Goal: Task Accomplishment & Management: Use online tool/utility

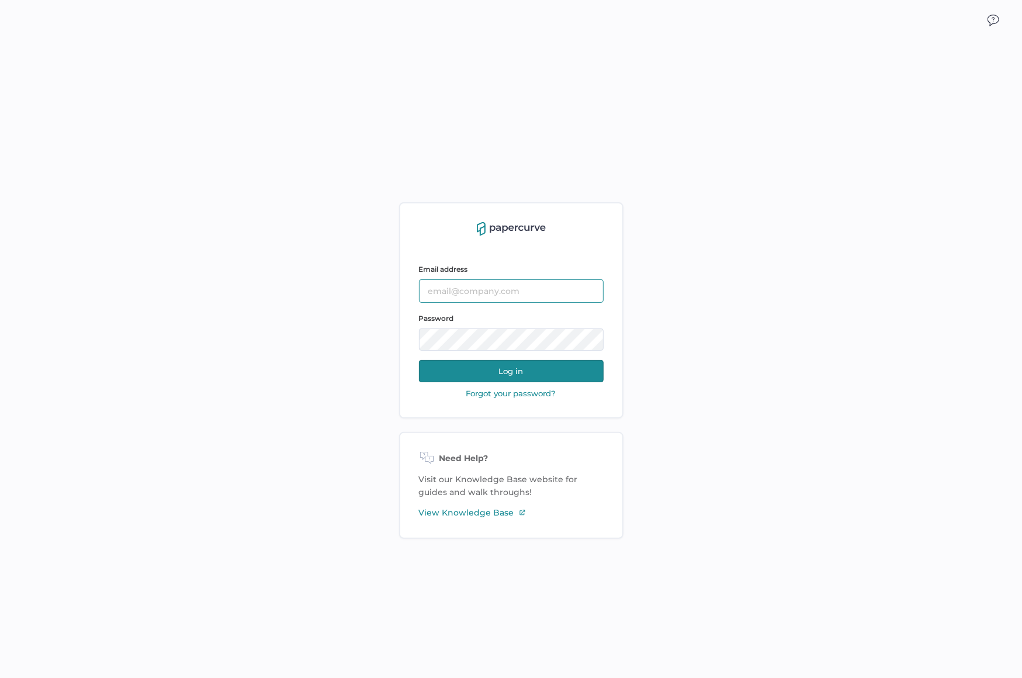
type input "[EMAIL_ADDRESS][DOMAIN_NAME]"
click at [484, 370] on button "Log in" at bounding box center [511, 371] width 185 height 22
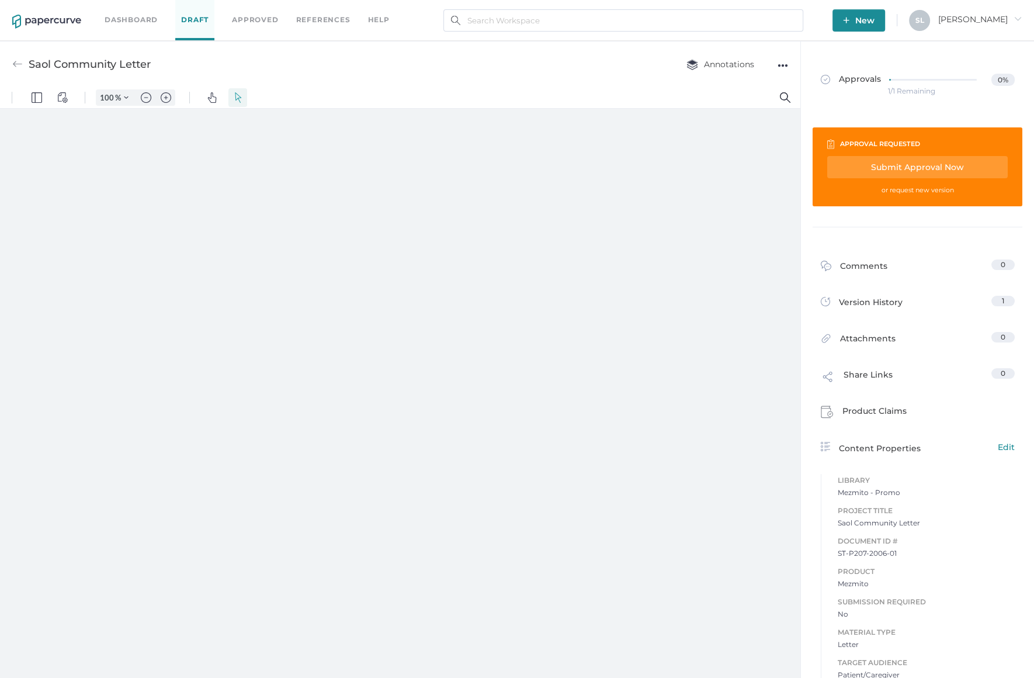
type input "124"
